Goal: Task Accomplishment & Management: Use online tool/utility

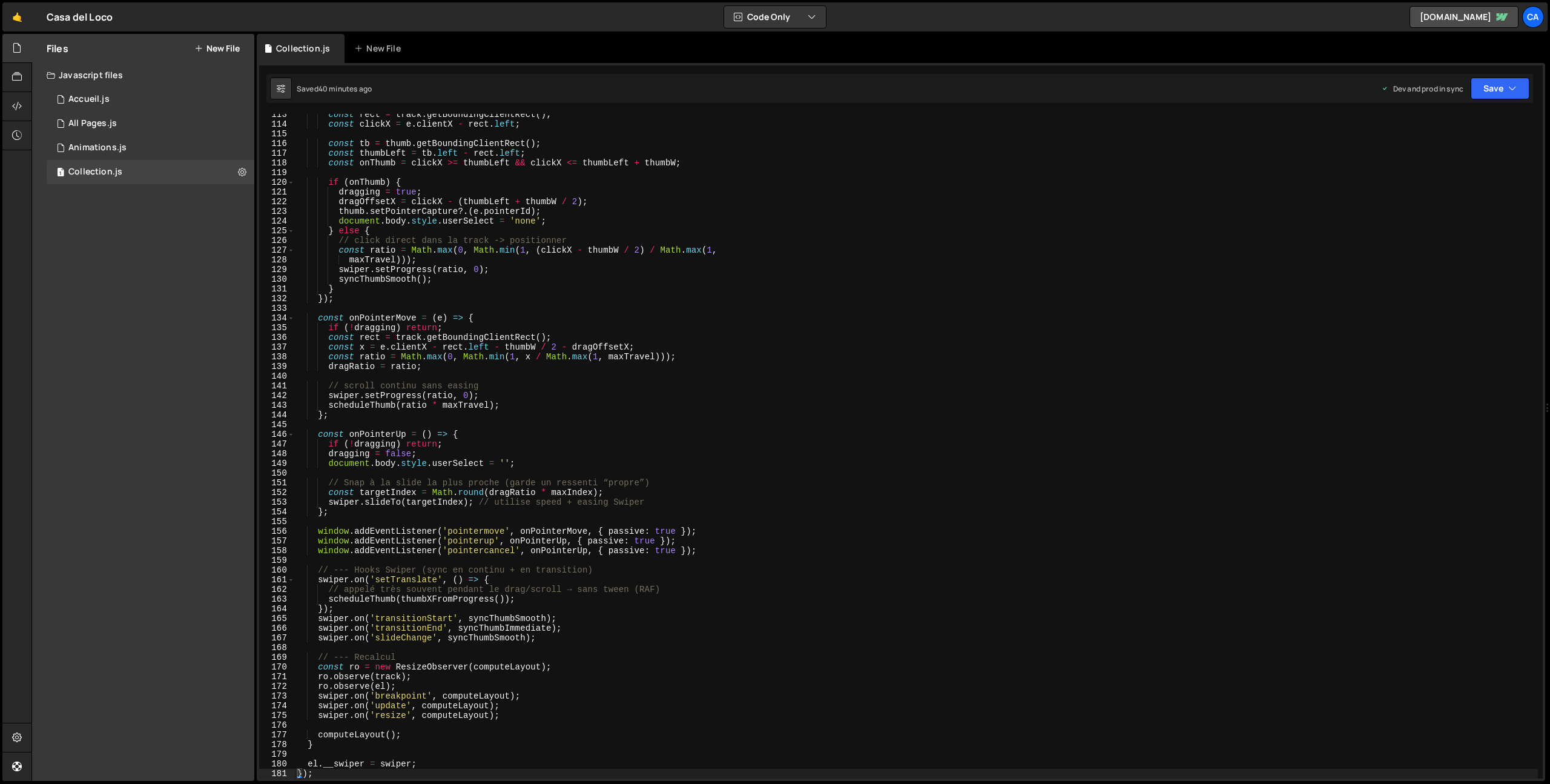
scroll to position [1089, 0]
click at [484, 416] on div "const rect = track . getBoundingClientRect ( ) ; const clickX = e . clientX - r…" at bounding box center [917, 451] width 1243 height 683
type textarea "});"
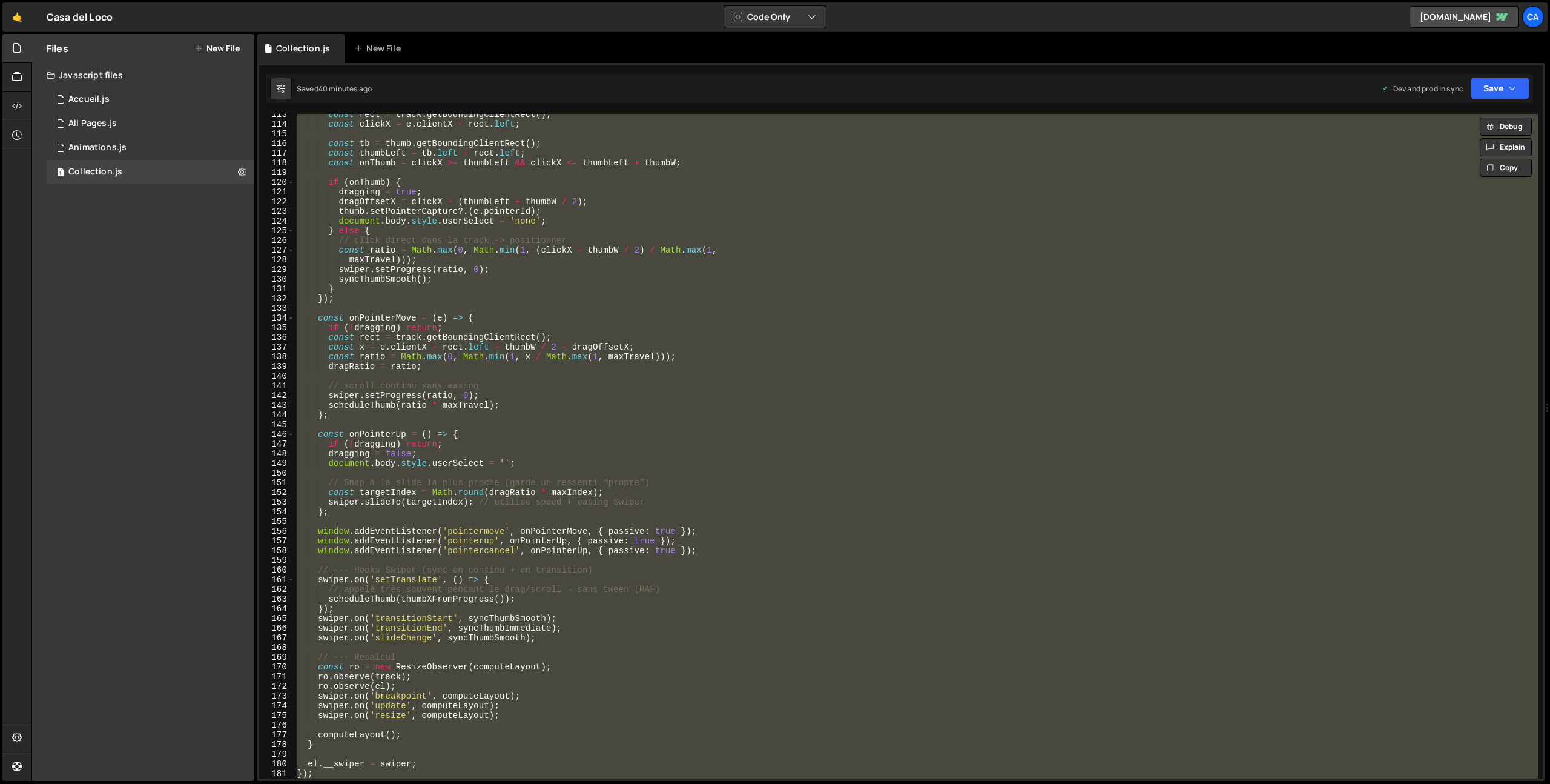
paste textarea
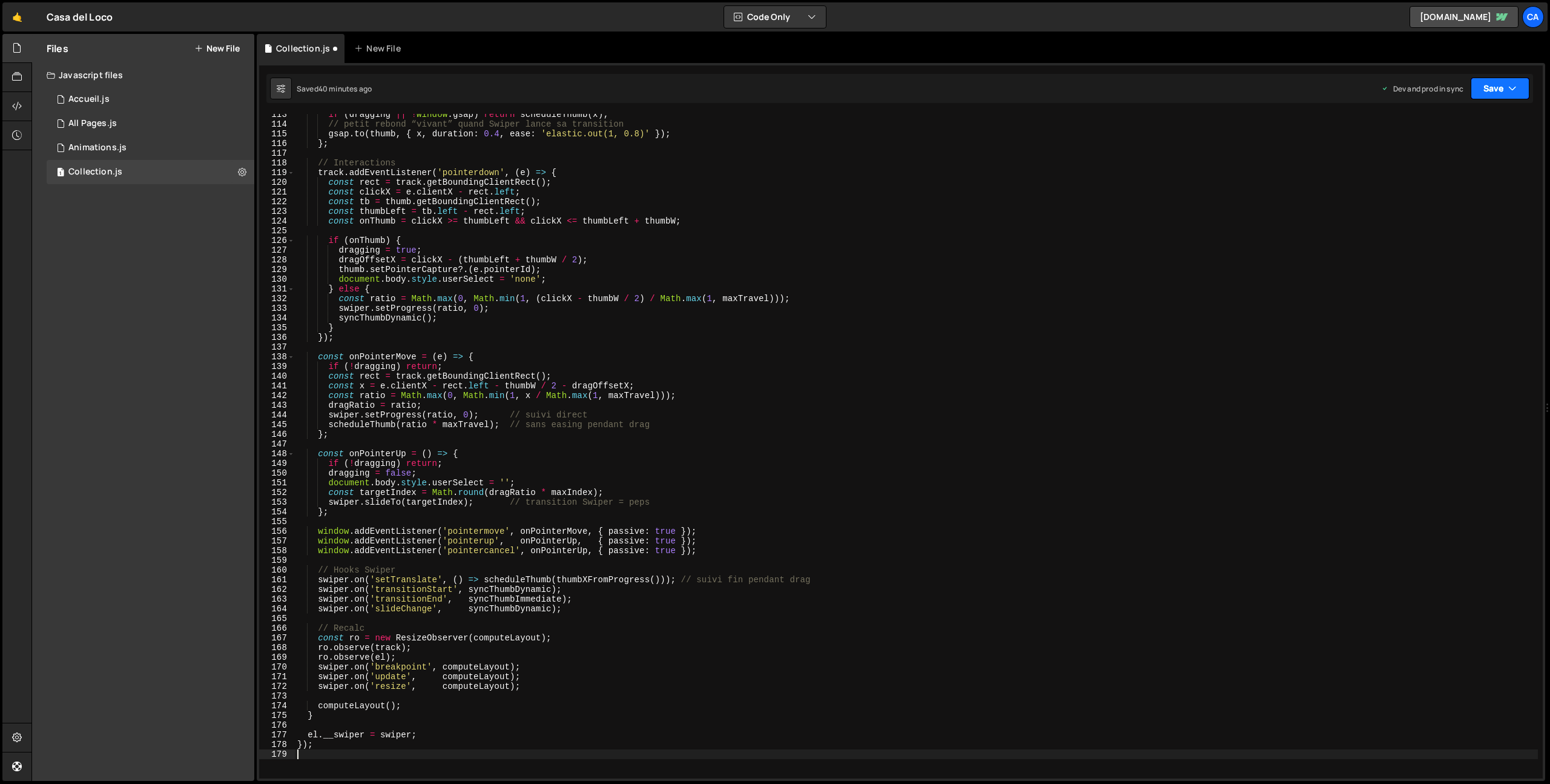
click at [1511, 90] on icon "button" at bounding box center [1513, 88] width 8 height 12
click at [1421, 165] on div "40 minutes ago" at bounding box center [1443, 170] width 52 height 10
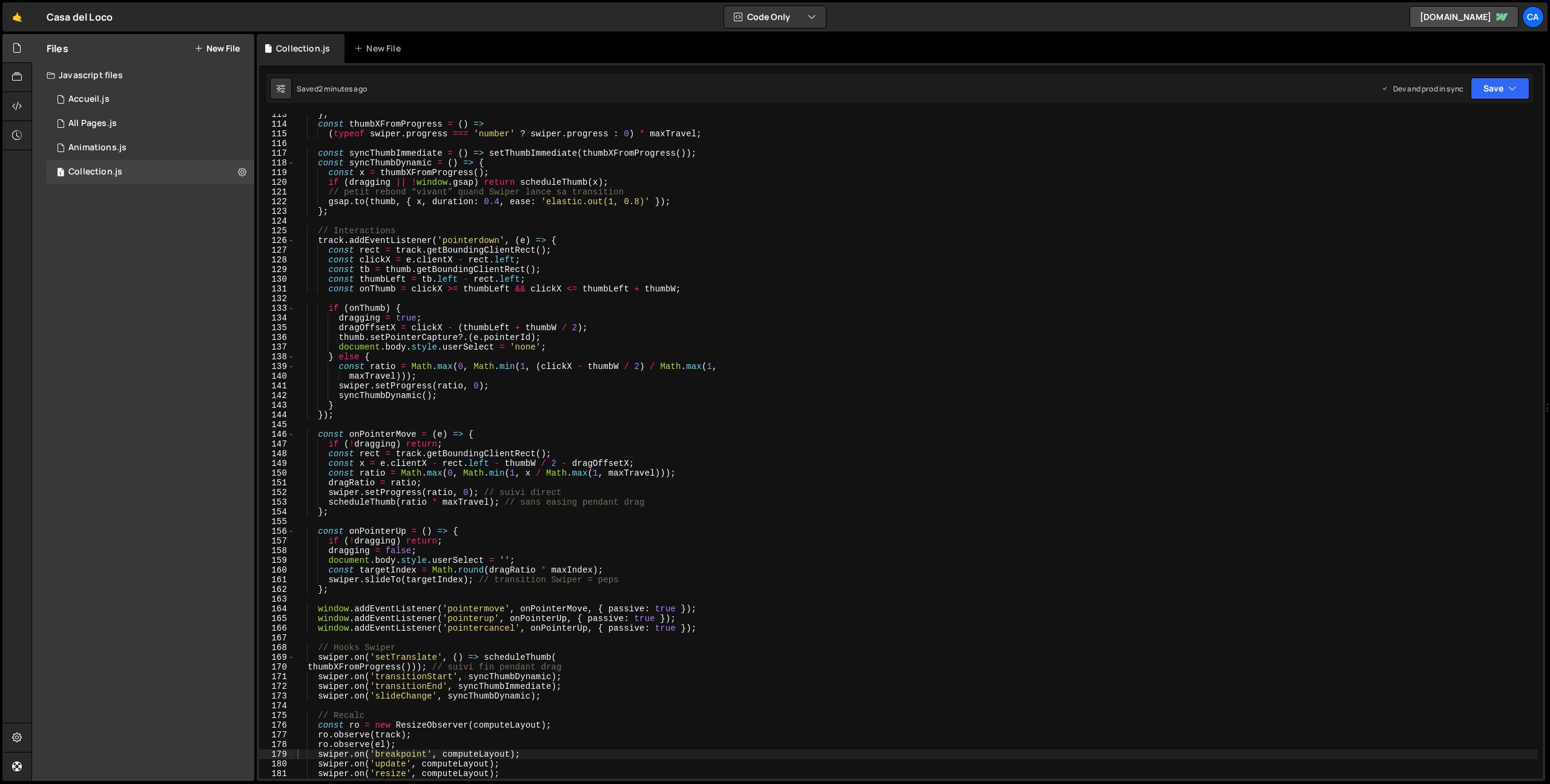
click at [513, 410] on div "} ; const thumbXFromProgress = ( ) => ( typeof swiper . progress === 'number' ?…" at bounding box center [917, 451] width 1243 height 683
type textarea "});"
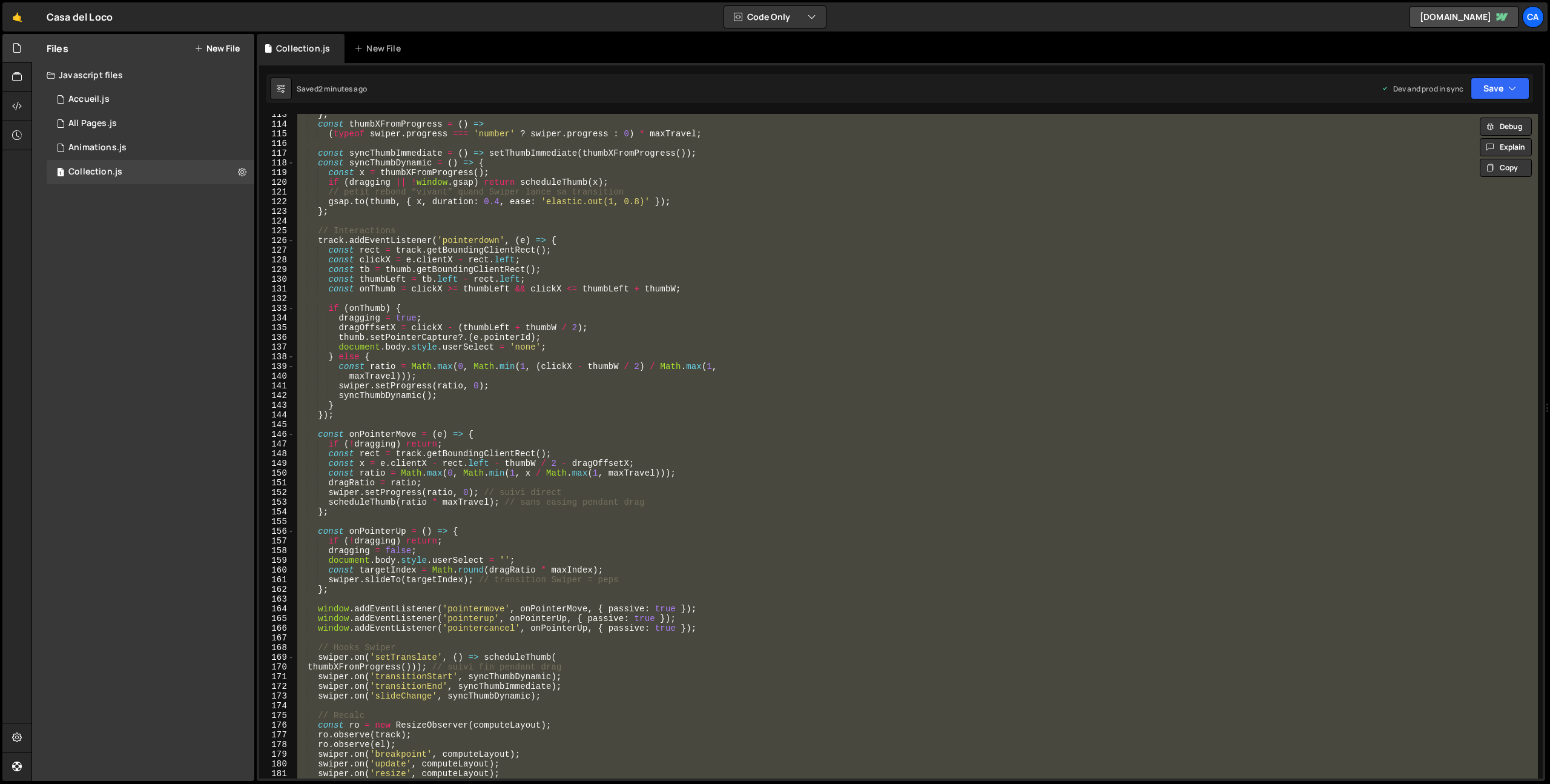
paste textarea
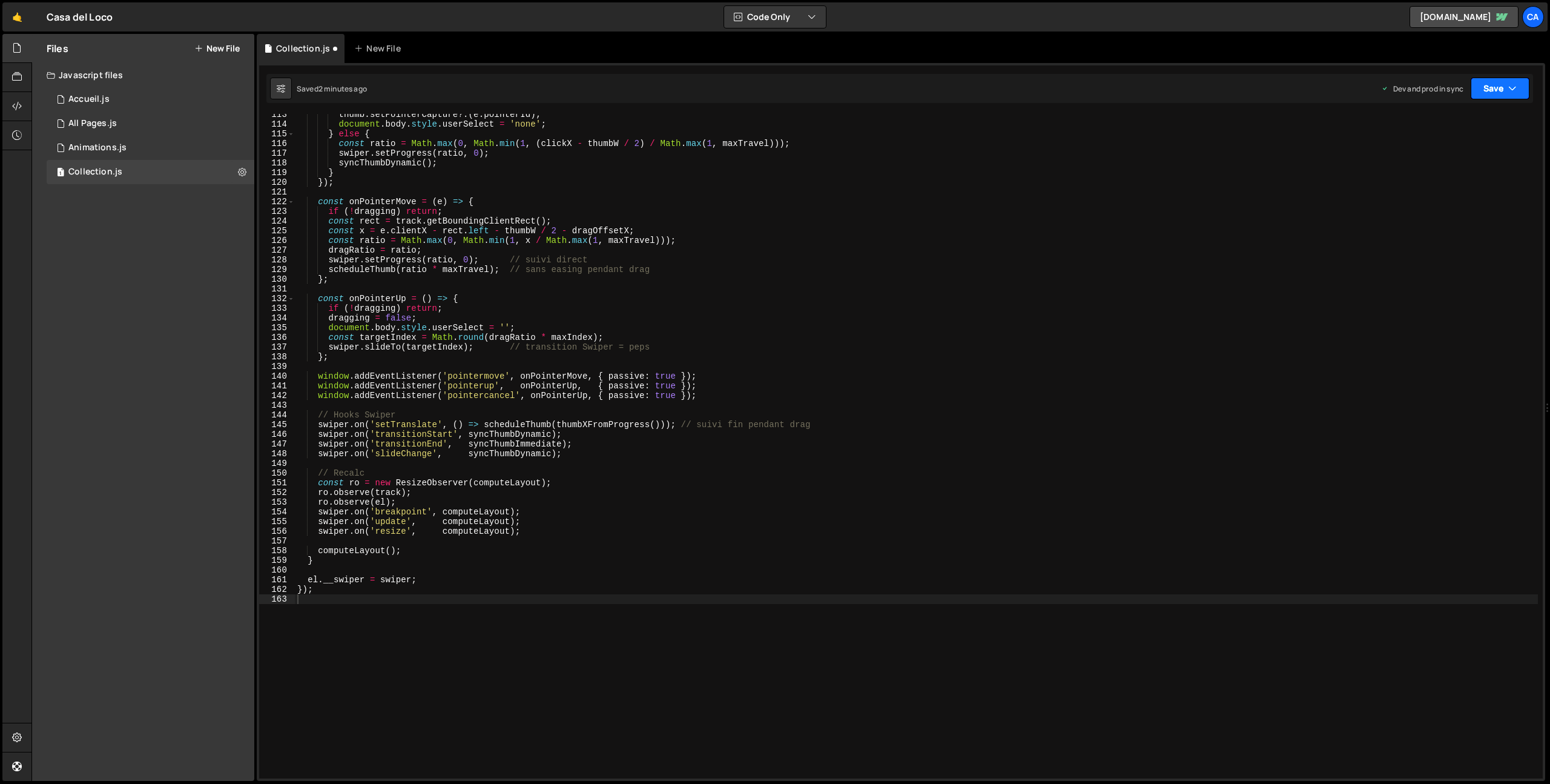
click at [1513, 83] on icon "button" at bounding box center [1513, 88] width 8 height 12
click at [1425, 170] on div "2 minutes ago" at bounding box center [1441, 170] width 48 height 10
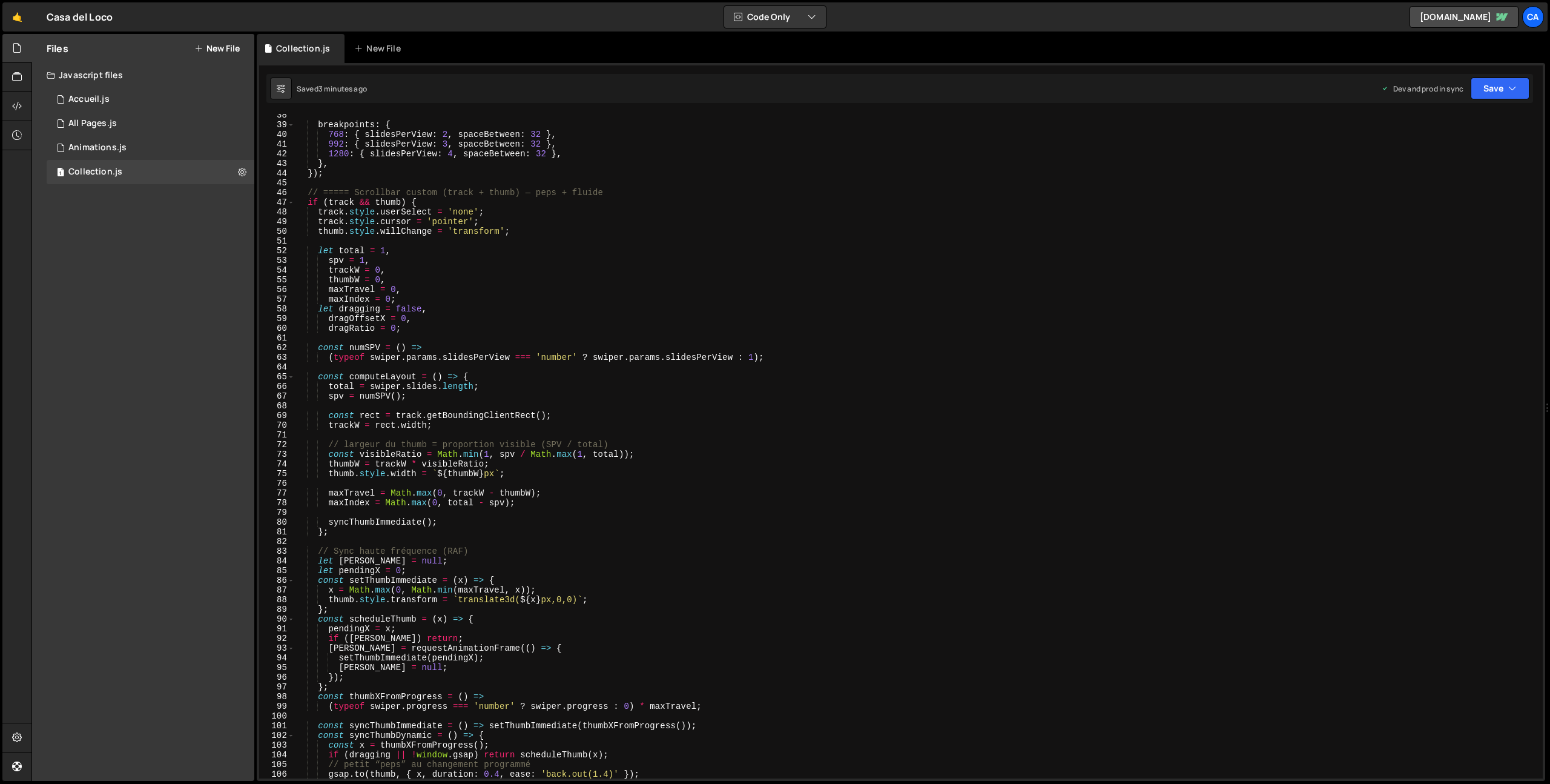
scroll to position [0, 0]
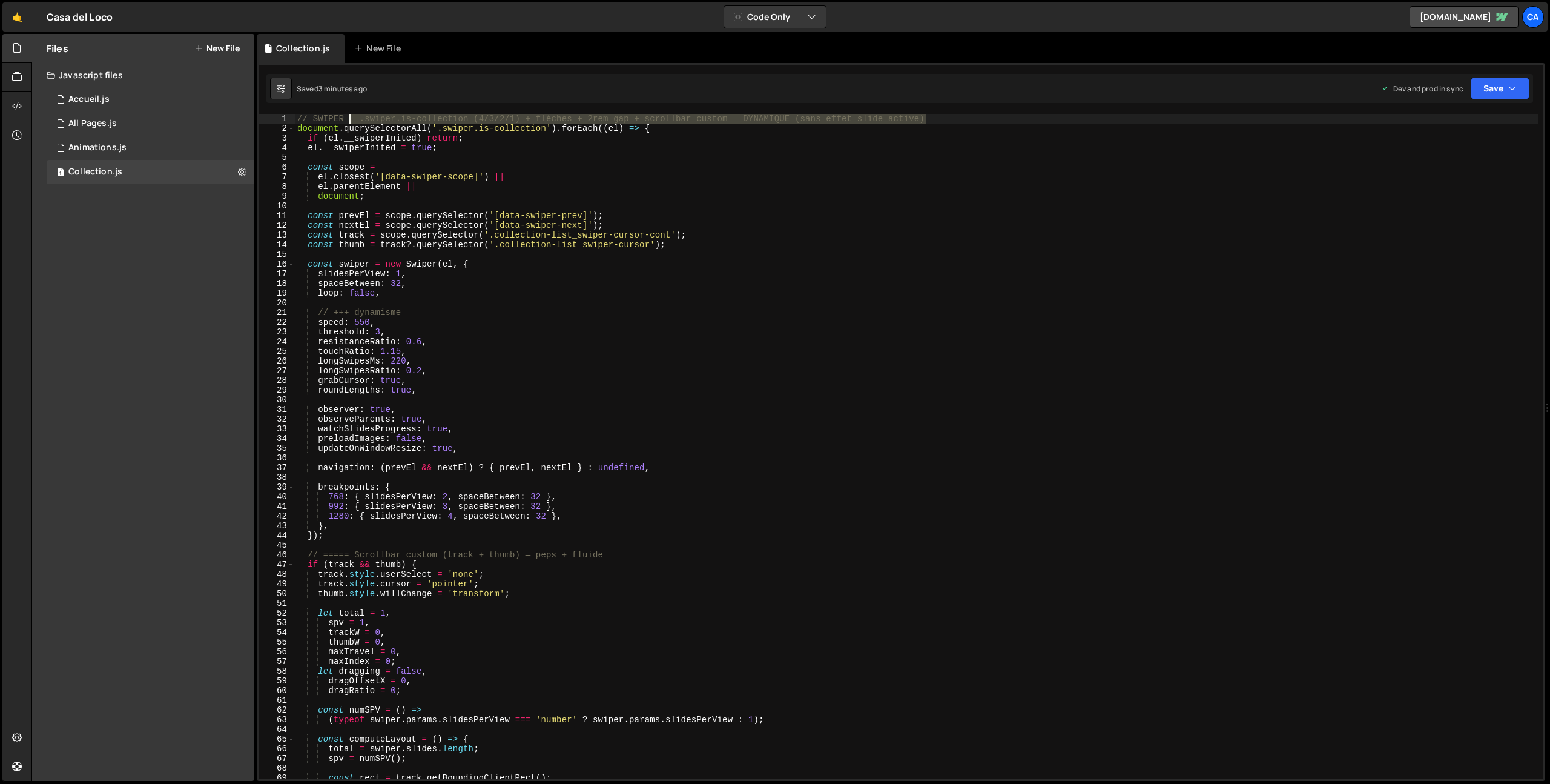
drag, startPoint x: 943, startPoint y: 120, endPoint x: 350, endPoint y: 116, distance: 593.0
click at [350, 116] on div "// SWIPER — .swiper.is-collection (4/3/2/1) + flèches + 2rem gap + scrollbar cu…" at bounding box center [917, 456] width 1243 height 683
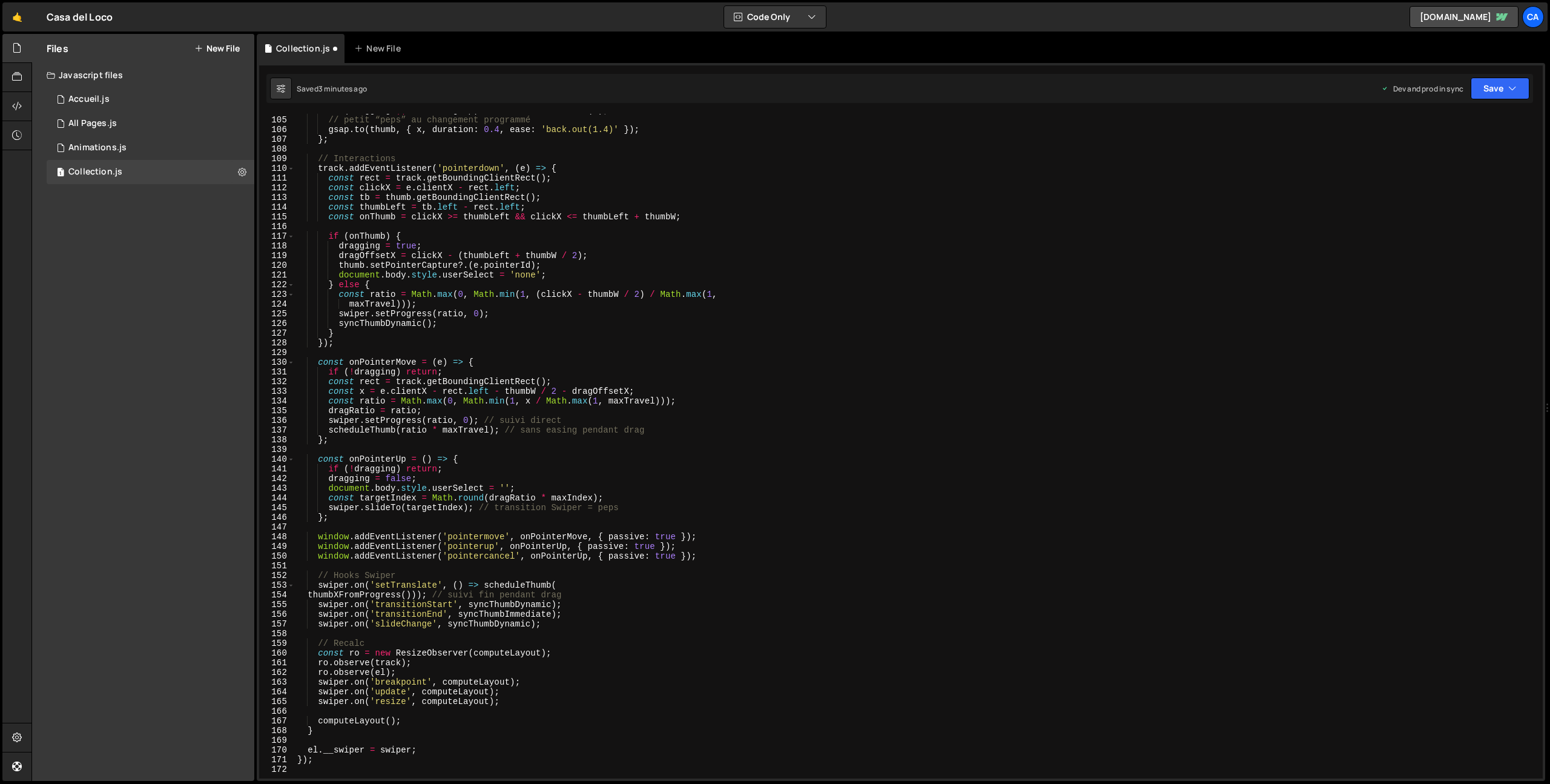
scroll to position [1330, 0]
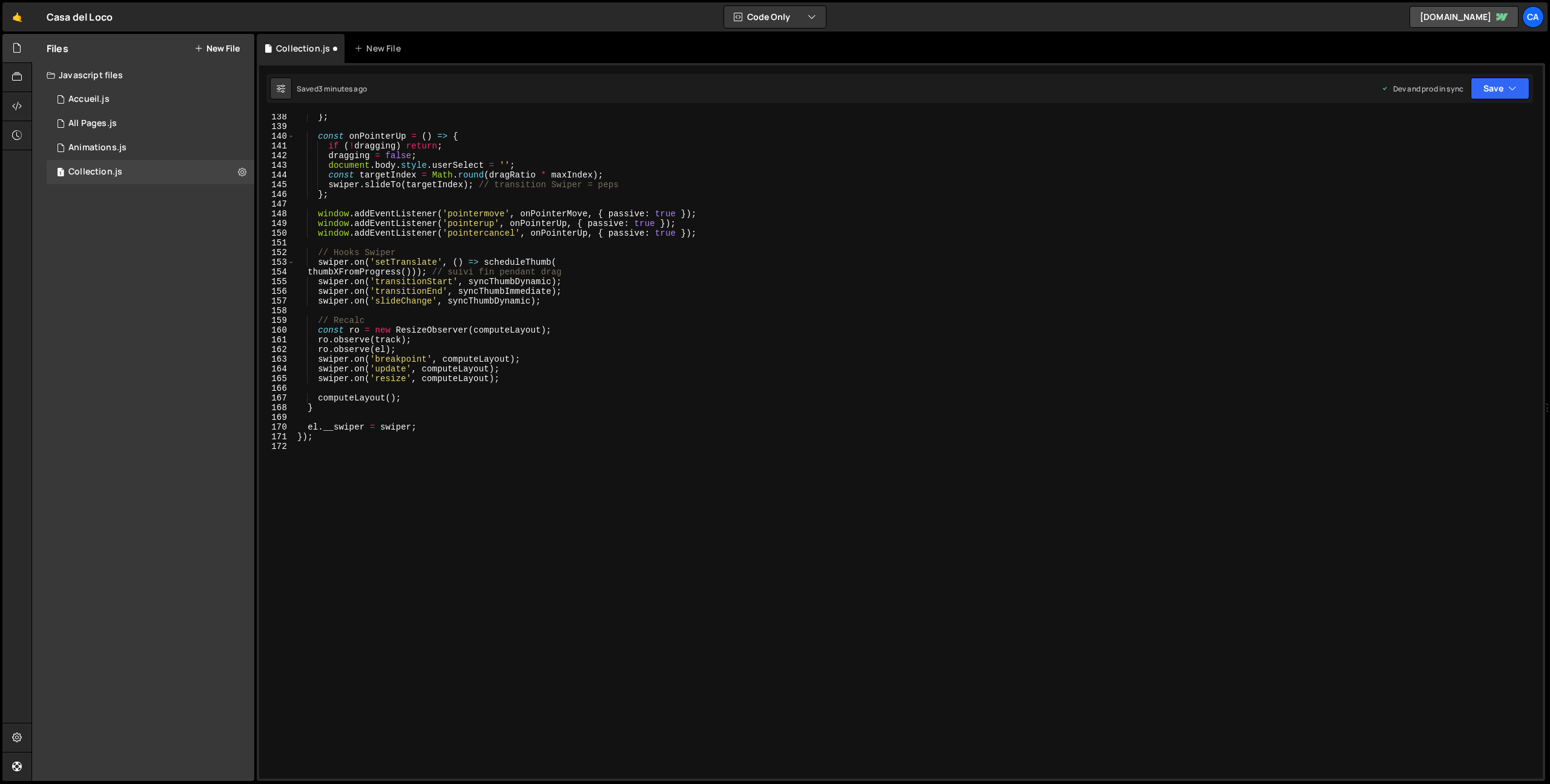
click at [376, 406] on div "} ; const onPointerUp = ( ) => { if ( ! dragging ) return ; dragging = false ; …" at bounding box center [917, 454] width 1243 height 683
type textarea "}"
click at [364, 471] on div "} ; const onPointerUp = ( ) => { if ( ! dragging ) return ; dragging = false ; …" at bounding box center [917, 454] width 1243 height 683
type textarea "// LIST - HOVER"
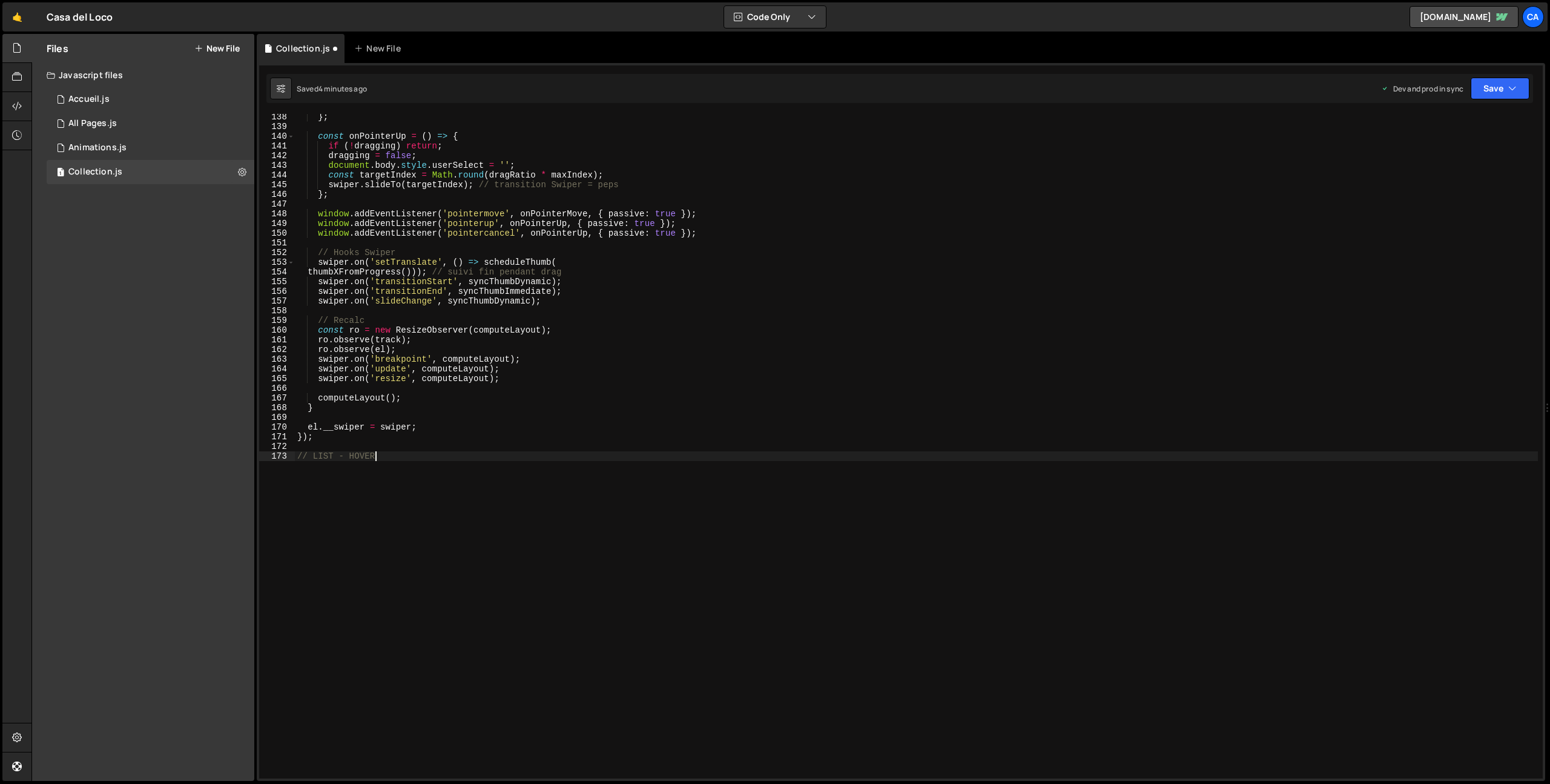
scroll to position [0, 0]
click at [344, 473] on div "} ; const onPointerUp = ( ) => { if ( ! dragging ) return ; dragging = false ; …" at bounding box center [917, 454] width 1243 height 683
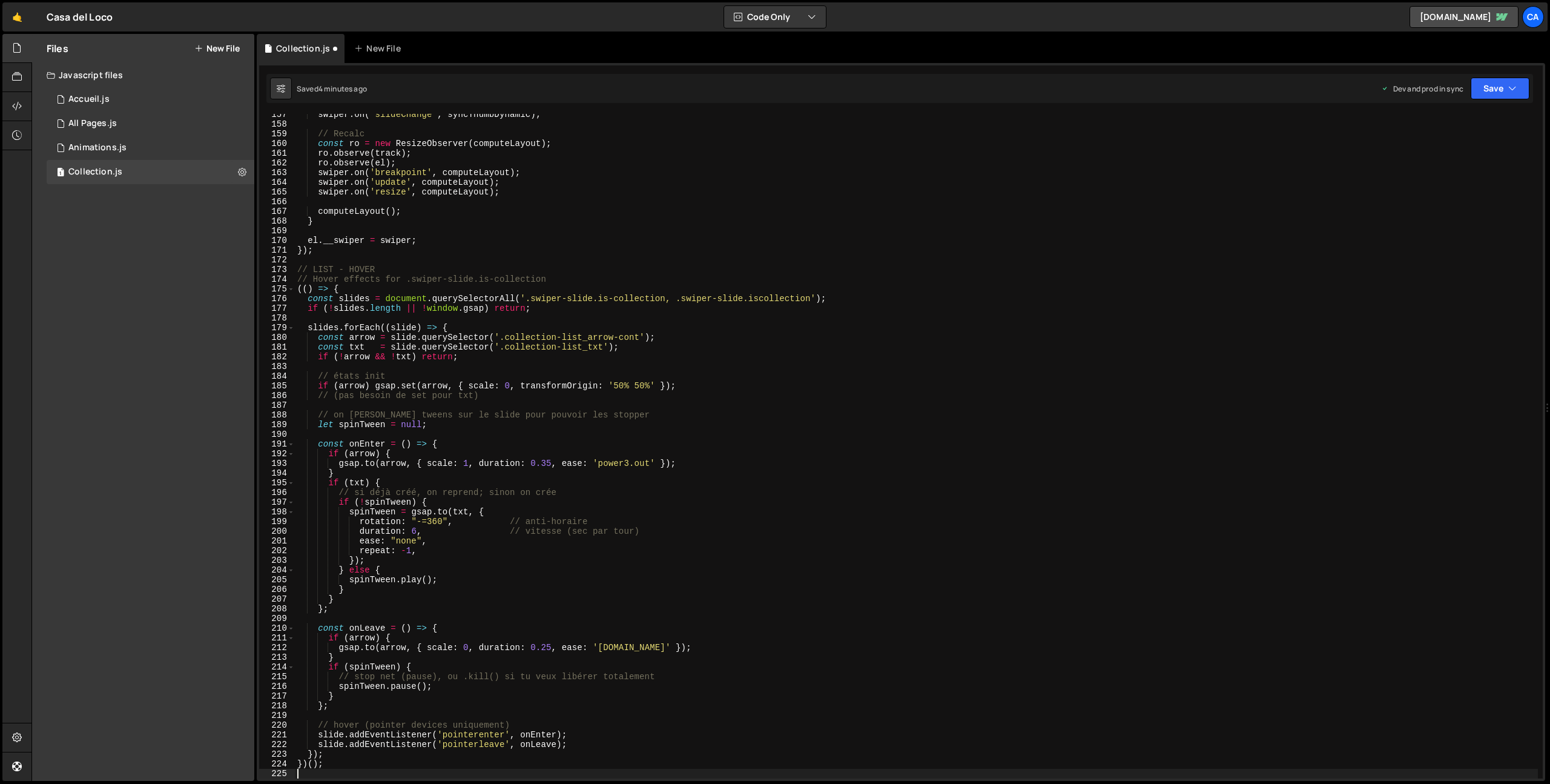
scroll to position [1516, 0]
click at [1493, 90] on button "Save" at bounding box center [1501, 89] width 58 height 22
click at [1430, 156] on div "Save to Production S" at bounding box center [1460, 157] width 126 height 12
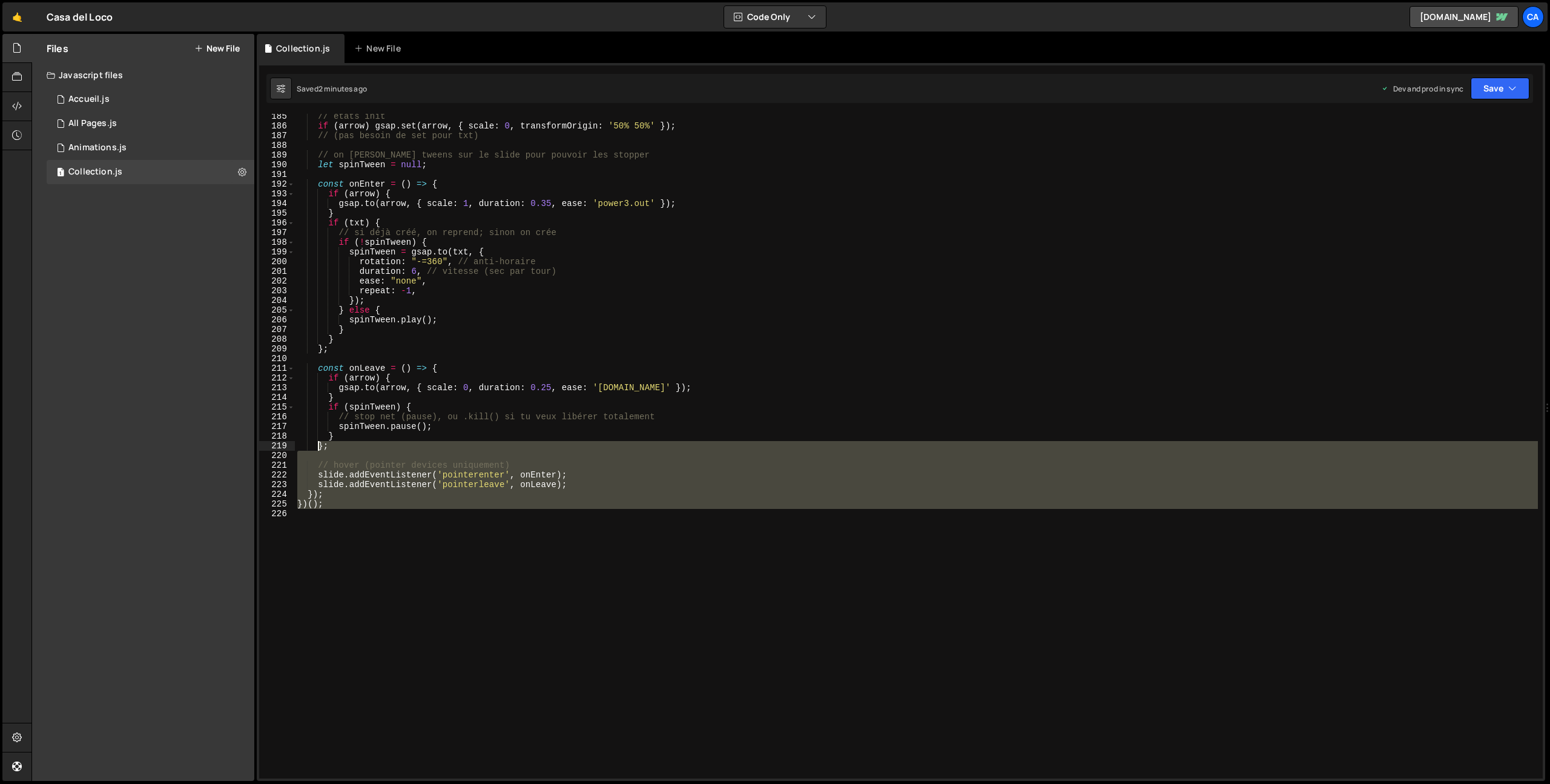
scroll to position [1605, 0]
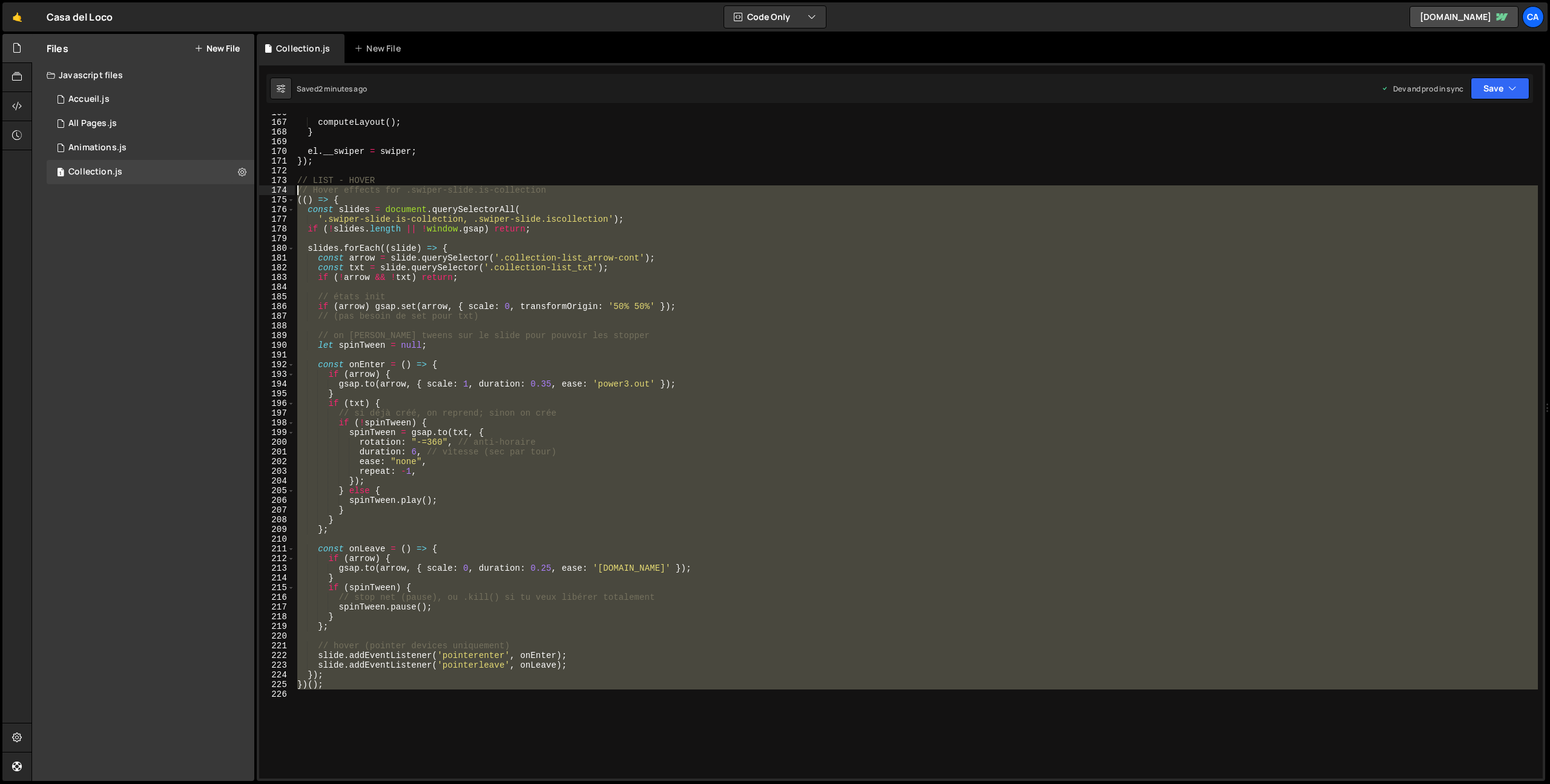
drag, startPoint x: 362, startPoint y: 551, endPoint x: 269, endPoint y: 189, distance: 373.8
click at [269, 189] on div "166 167 168 169 170 171 172 173 174 175 176 177 178 179 180 181 182 183 184 185…" at bounding box center [901, 446] width 1284 height 664
type textarea "// Hover effects for .swiper-slide.is-collection (() => {"
paste textarea
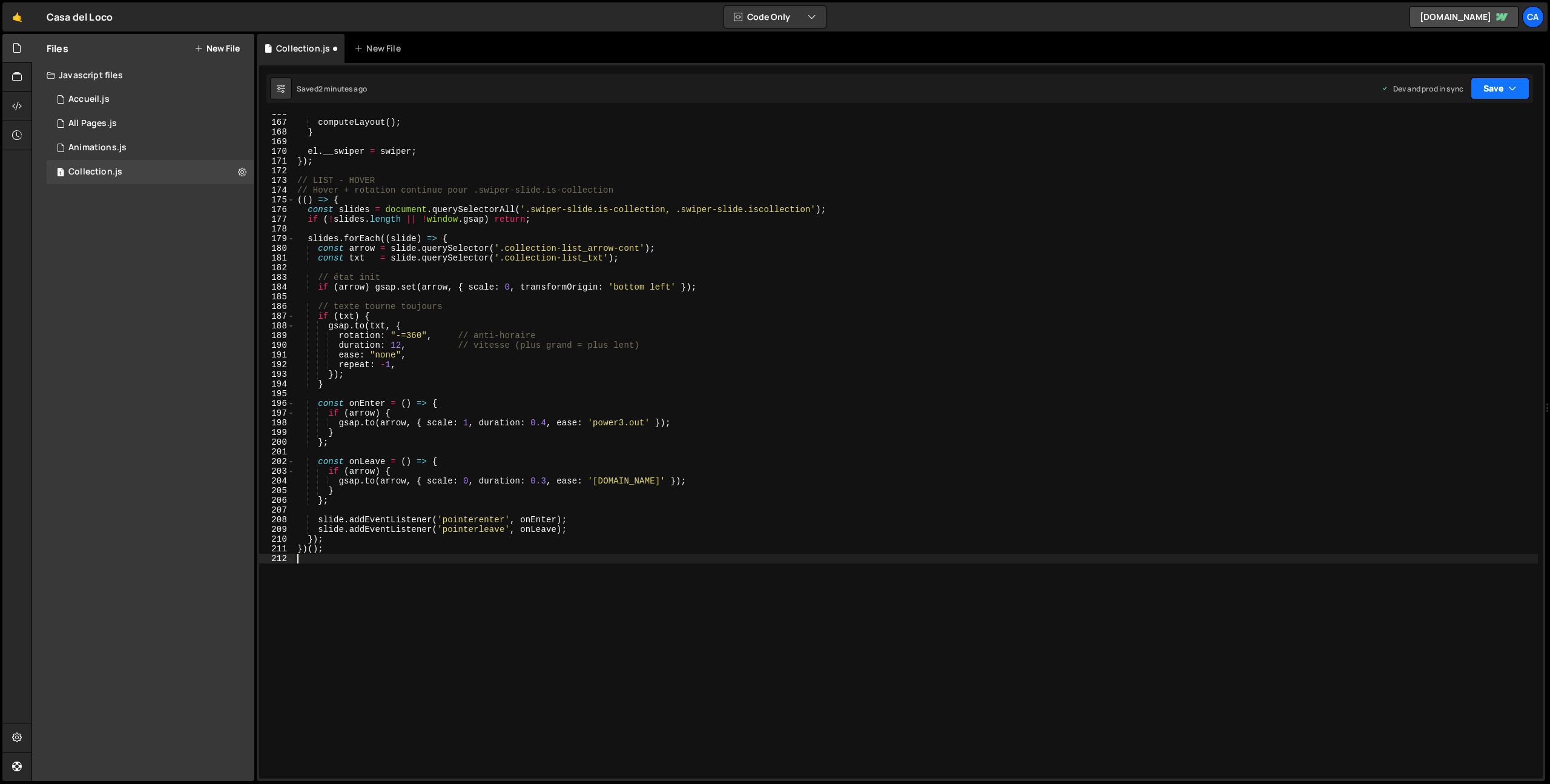
click at [1496, 83] on button "Save" at bounding box center [1501, 89] width 58 height 22
click at [1460, 165] on div "2 minutes ago" at bounding box center [1441, 170] width 48 height 10
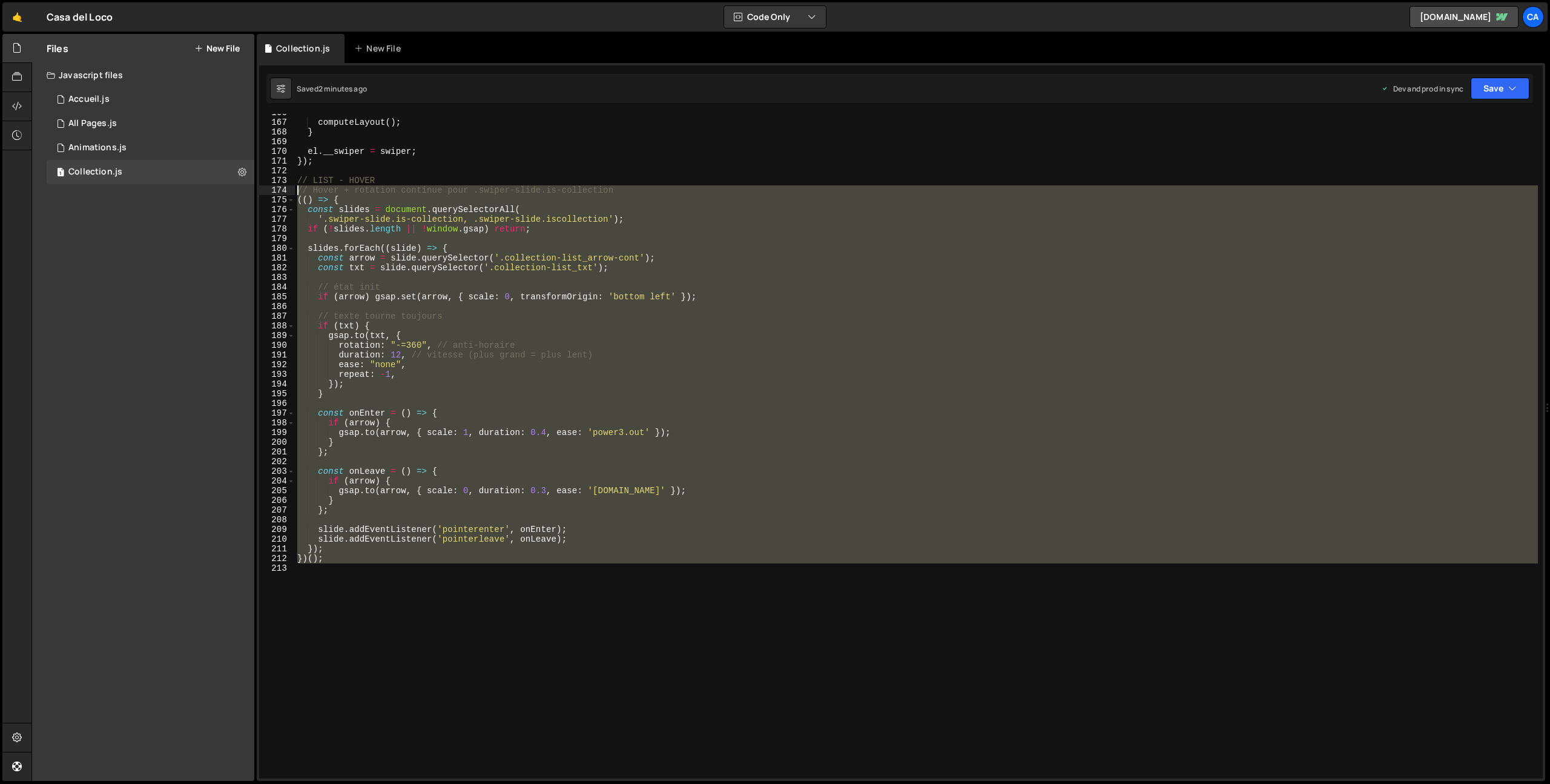
drag, startPoint x: 368, startPoint y: 634, endPoint x: 278, endPoint y: 191, distance: 452.0
click at [278, 191] on div "166 167 168 169 170 171 172 173 174 175 176 177 178 179 180 181 182 183 184 185…" at bounding box center [901, 446] width 1284 height 664
type textarea "// Hover + rotation continue pour .swiper-slide.is-collection (() => {"
paste textarea
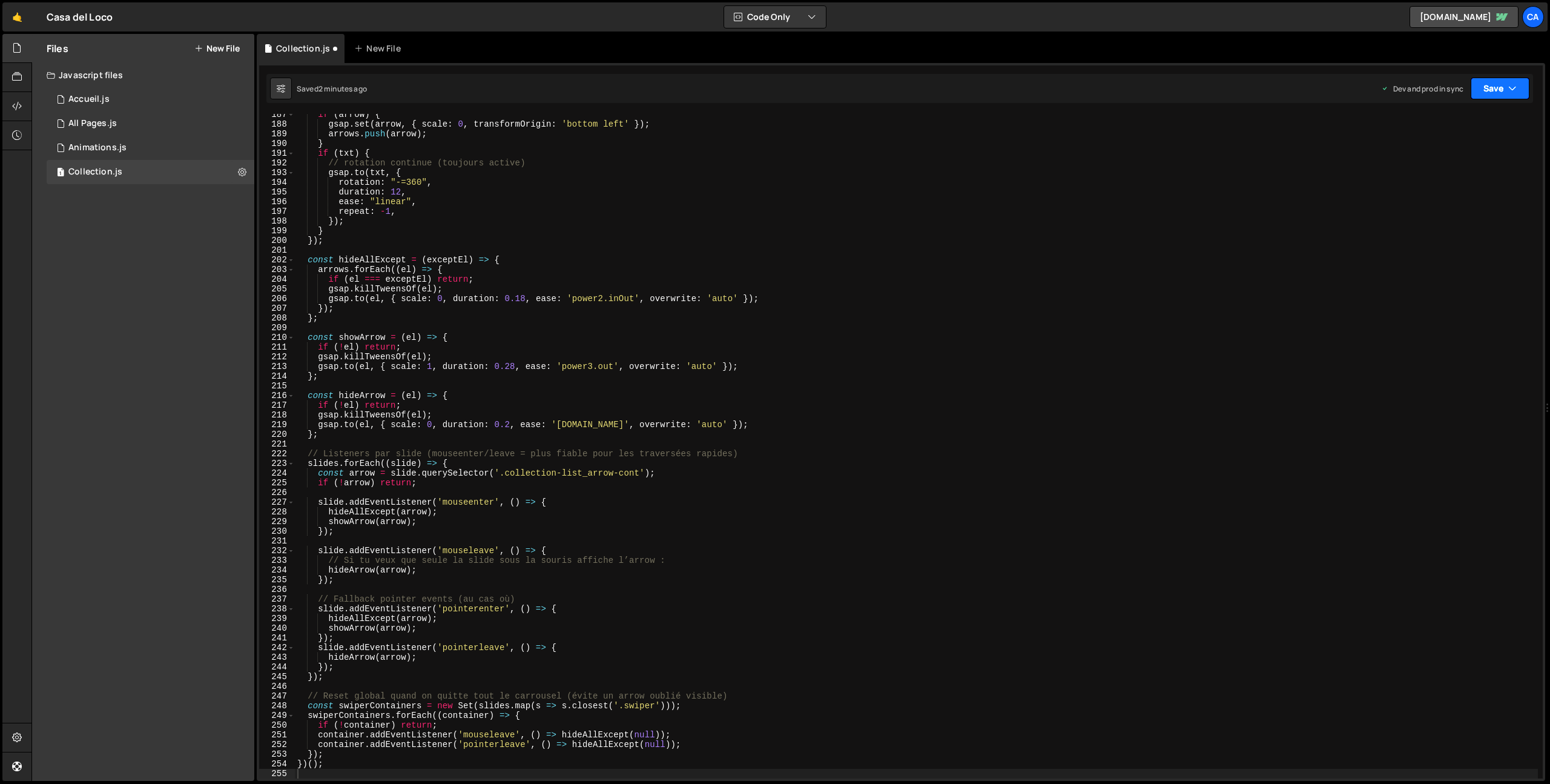
click at [1494, 96] on button "Save" at bounding box center [1501, 89] width 58 height 22
click at [1446, 159] on div "Save to Production S" at bounding box center [1460, 157] width 126 height 12
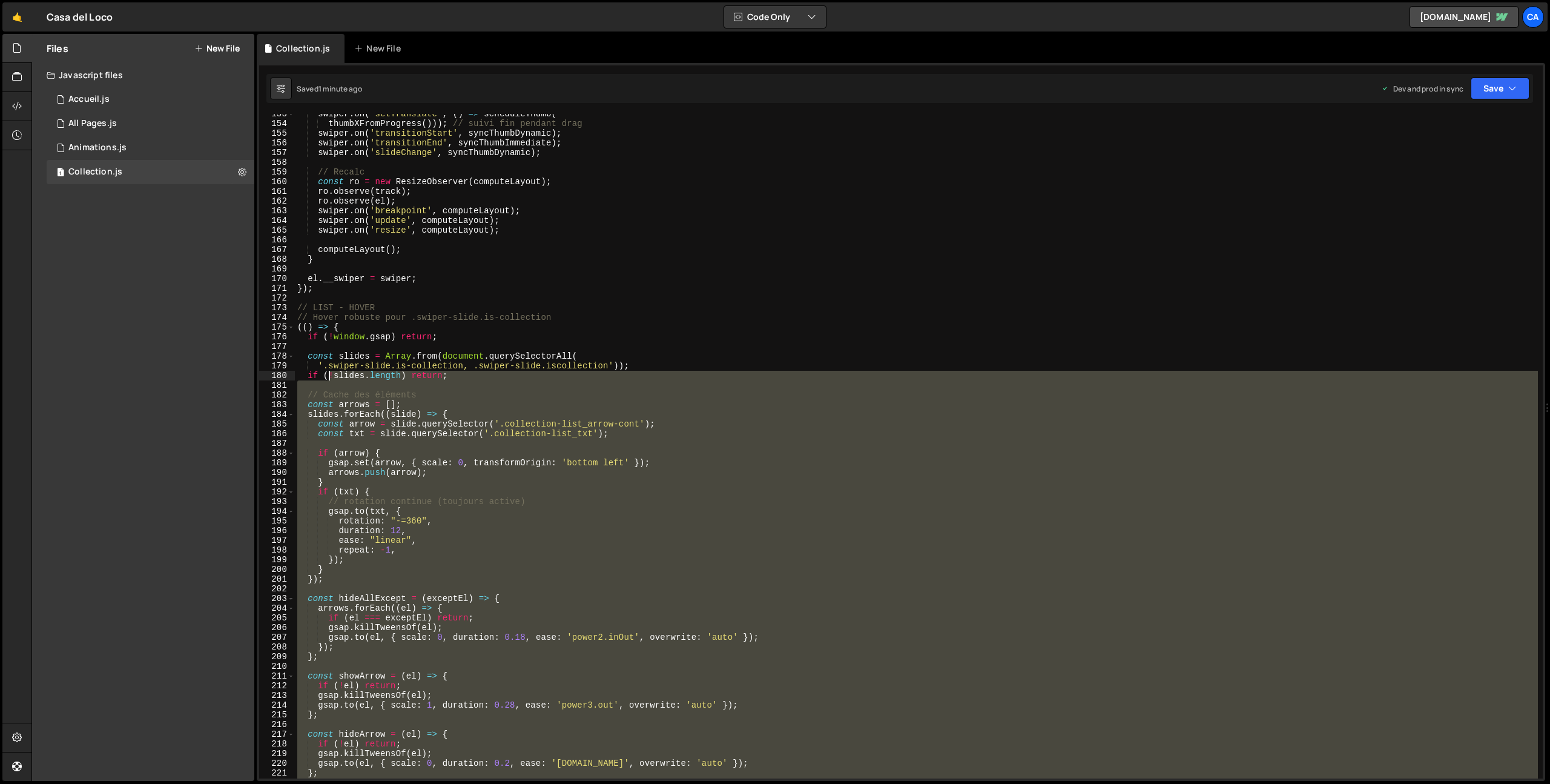
scroll to position [1478, 0]
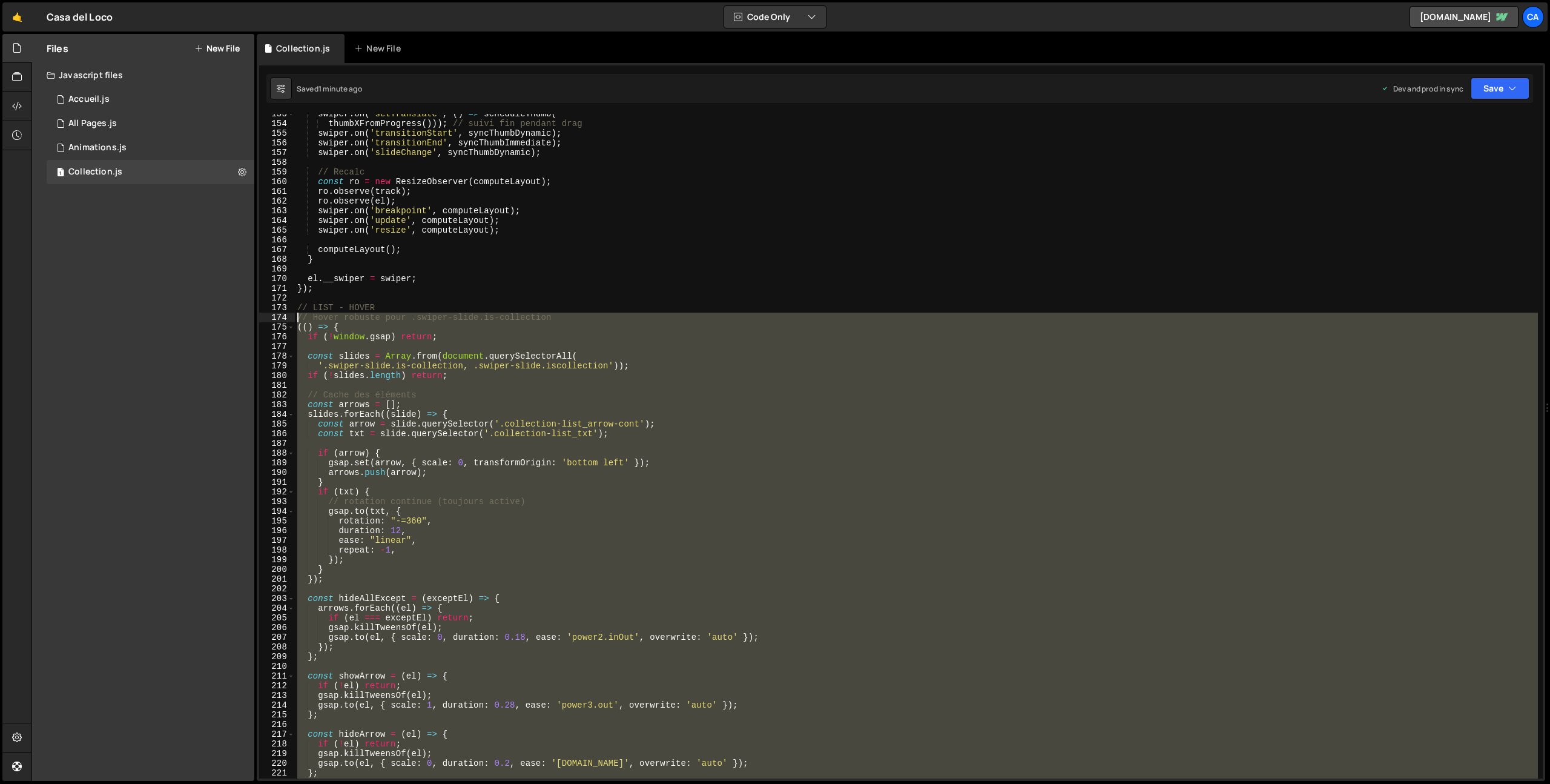
drag, startPoint x: 366, startPoint y: 507, endPoint x: 271, endPoint y: 319, distance: 210.6
click at [271, 319] on div "153 154 155 156 157 158 159 160 161 162 163 164 165 166 167 168 169 170 171 172…" at bounding box center [901, 446] width 1284 height 664
type textarea "// Hover robuste pour .swiper-slide.is-collection (() => {"
paste textarea
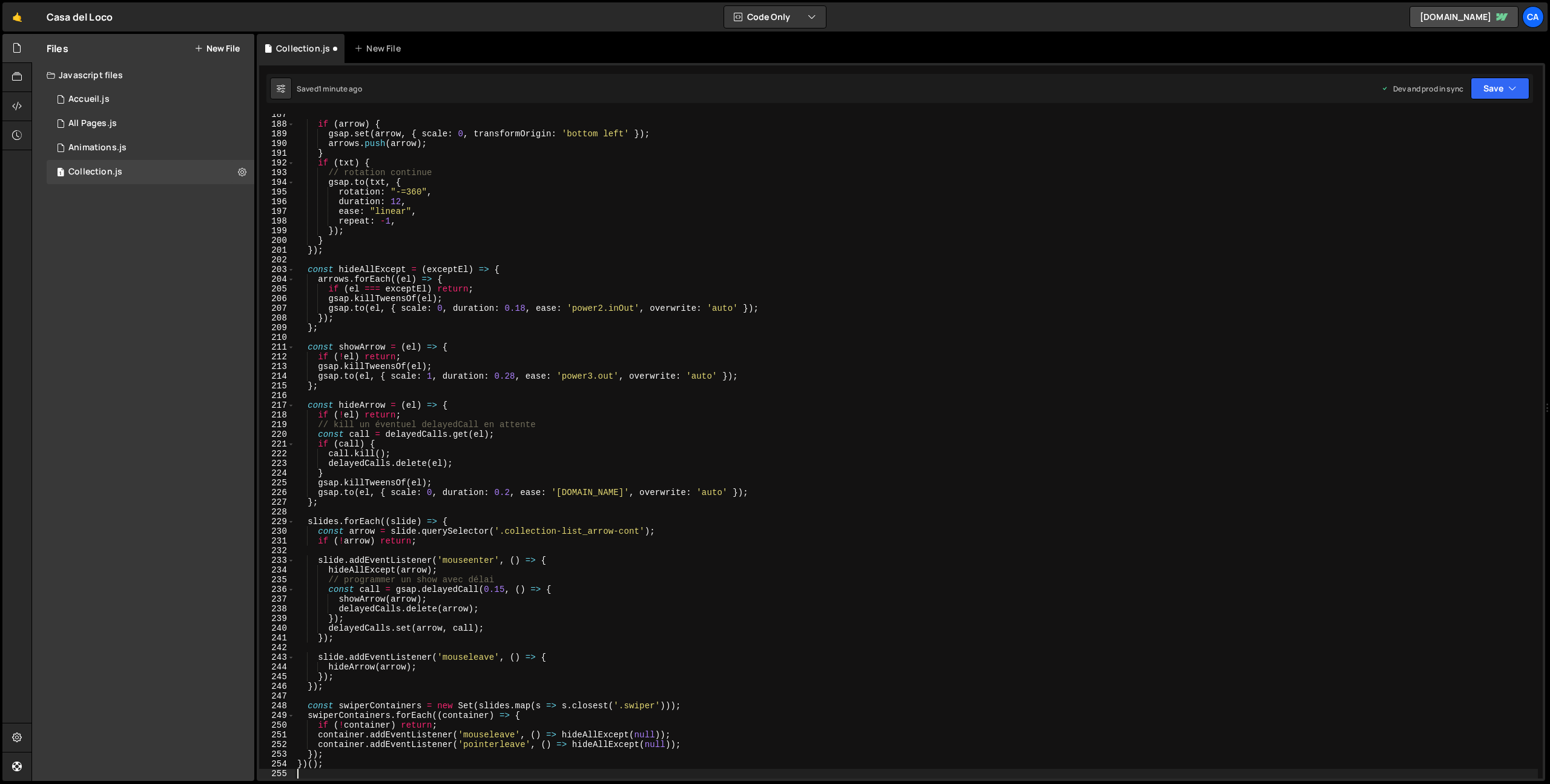
scroll to position [1806, 0]
click at [1490, 90] on button "Save" at bounding box center [1501, 89] width 58 height 22
click at [1440, 168] on div "1 minute ago" at bounding box center [1439, 170] width 42 height 10
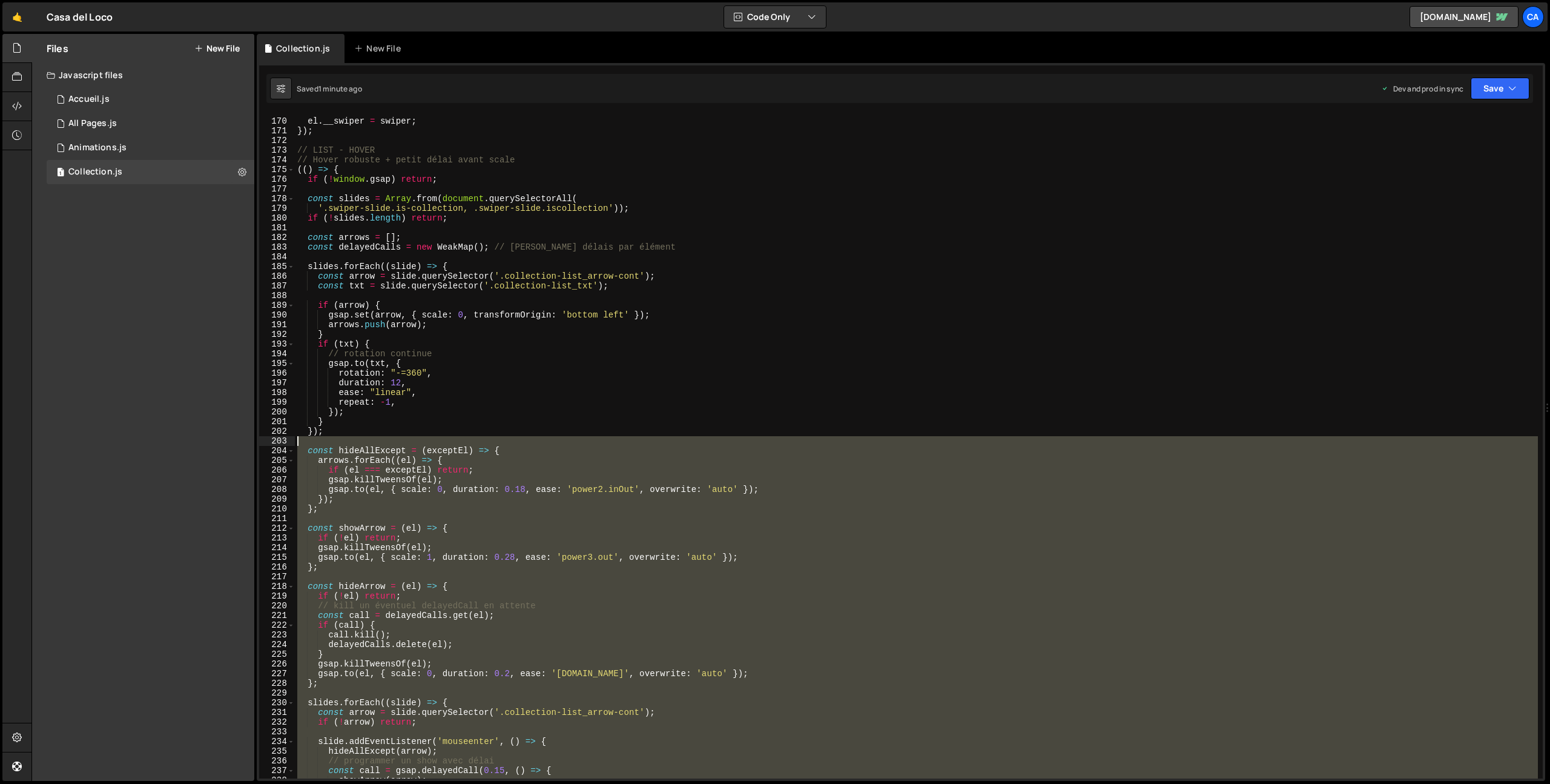
scroll to position [1584, 0]
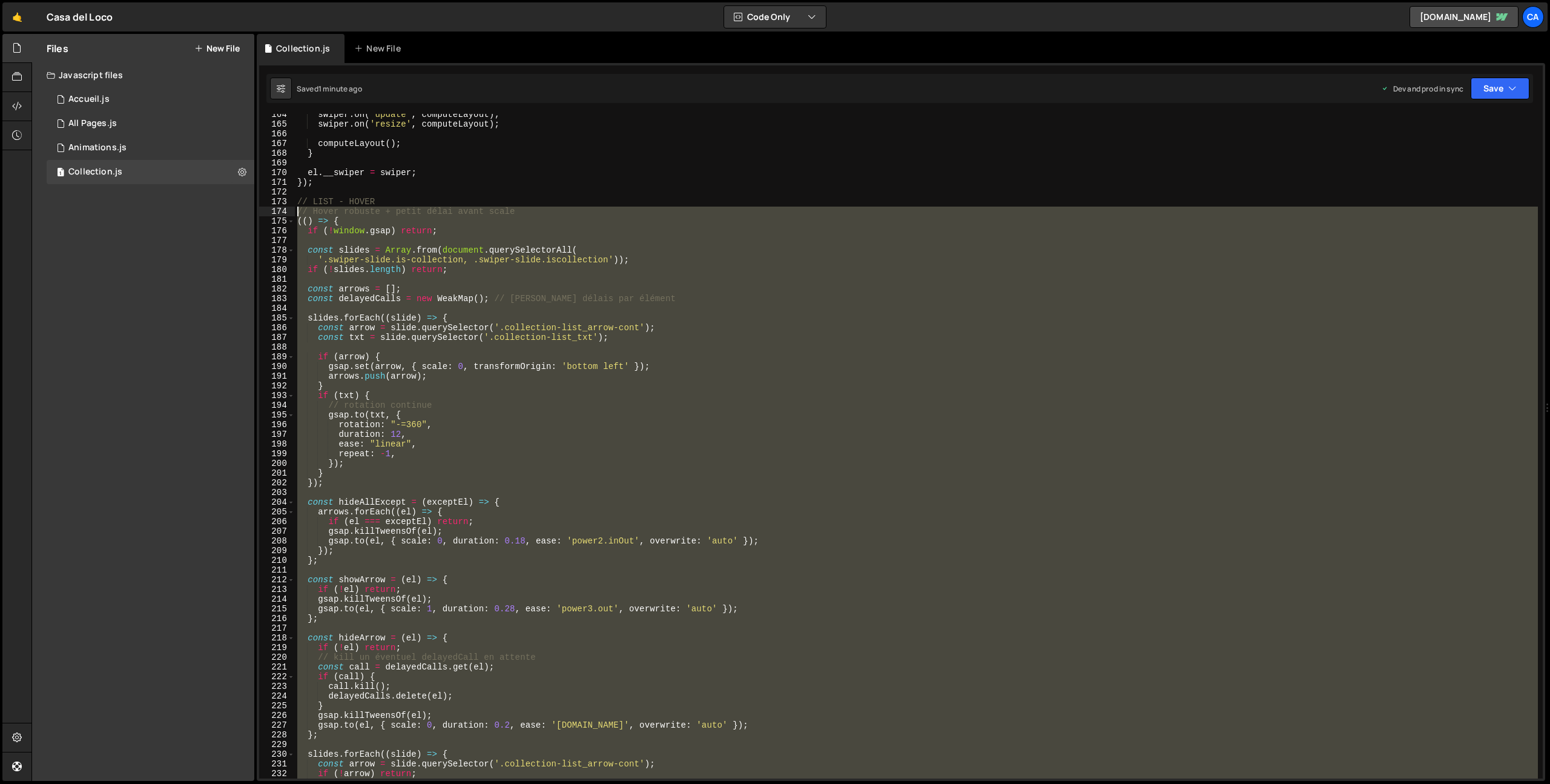
drag, startPoint x: 339, startPoint y: 656, endPoint x: 260, endPoint y: 213, distance: 450.0
click at [260, 213] on div "164 165 166 167 168 169 170 171 172 173 174 175 176 177 178 179 180 181 182 183…" at bounding box center [901, 446] width 1284 height 664
type textarea "// Hover robuste + petit délai avant scale (() => {"
paste textarea
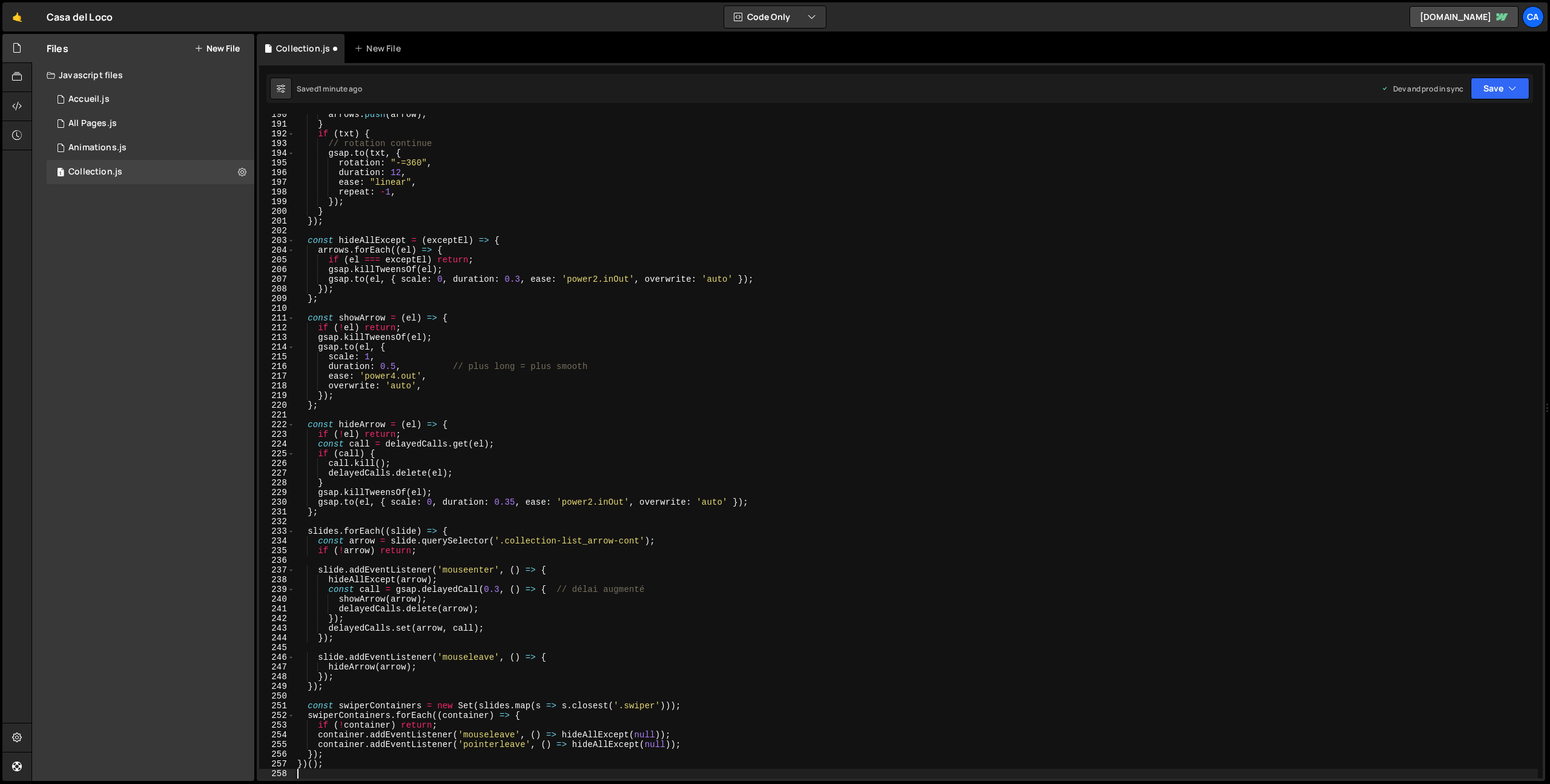
scroll to position [1836, 0]
click at [1509, 83] on icon "button" at bounding box center [1513, 88] width 8 height 12
click at [1427, 168] on div "1 minute ago" at bounding box center [1439, 170] width 42 height 10
